Goal: Information Seeking & Learning: Learn about a topic

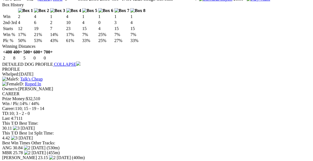
scroll to position [1252, 0]
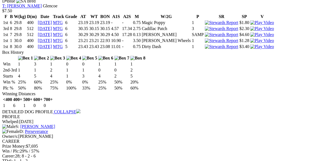
scroll to position [1480, 0]
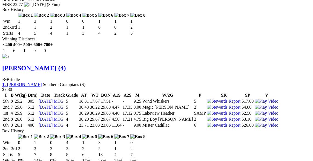
scroll to position [1679, 0]
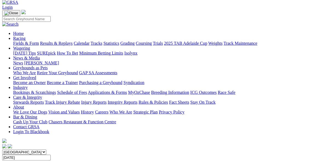
scroll to position [0, 0]
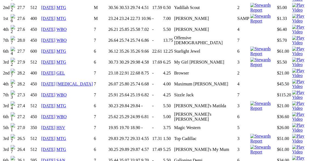
scroll to position [512, 0]
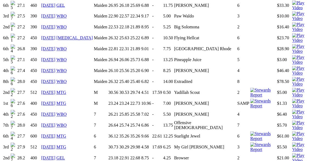
scroll to position [427, 0]
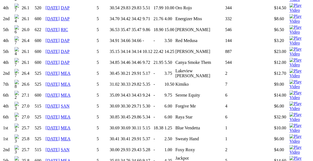
scroll to position [569, 0]
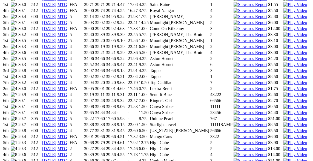
scroll to position [512, 0]
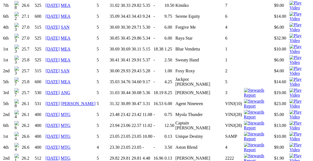
scroll to position [626, 0]
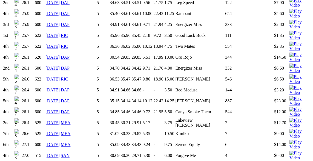
scroll to position [598, 0]
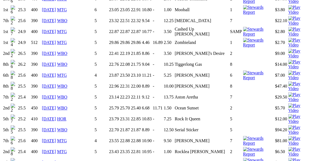
scroll to position [569, 0]
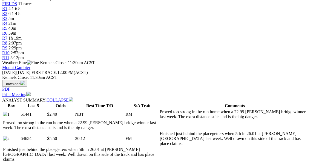
scroll to position [228, 0]
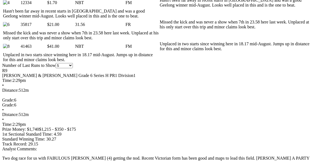
scroll to position [342, 0]
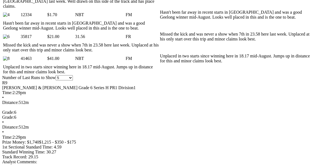
drag, startPoint x: 218, startPoint y: 19, endPoint x: 210, endPoint y: 25, distance: 10.3
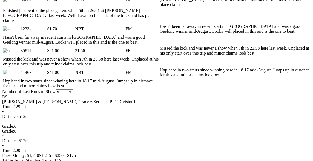
scroll to position [313, 0]
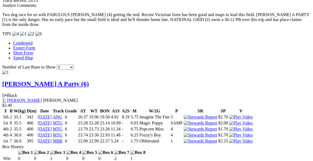
scroll to position [512, 0]
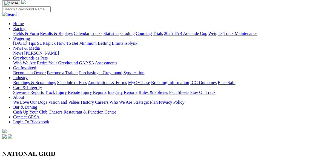
scroll to position [28, 0]
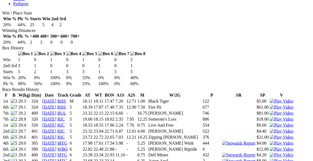
scroll to position [285, 0]
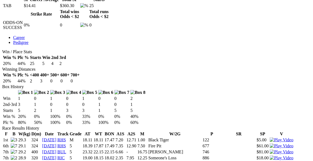
scroll to position [313, 0]
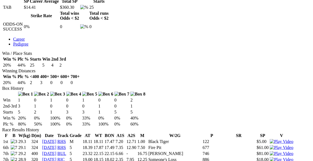
scroll to position [285, 0]
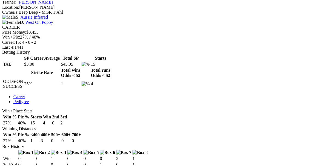
scroll to position [228, 0]
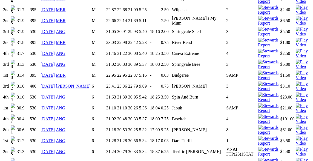
scroll to position [541, 0]
